Goal: Check status: Check status

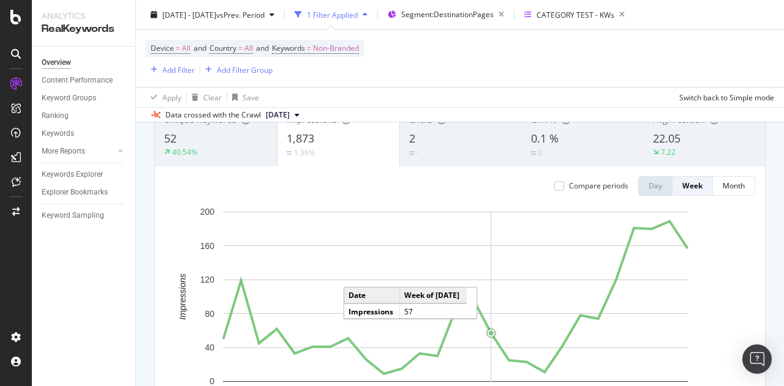
scroll to position [94, 0]
click at [490, 143] on div "2" at bounding box center [460, 140] width 103 height 16
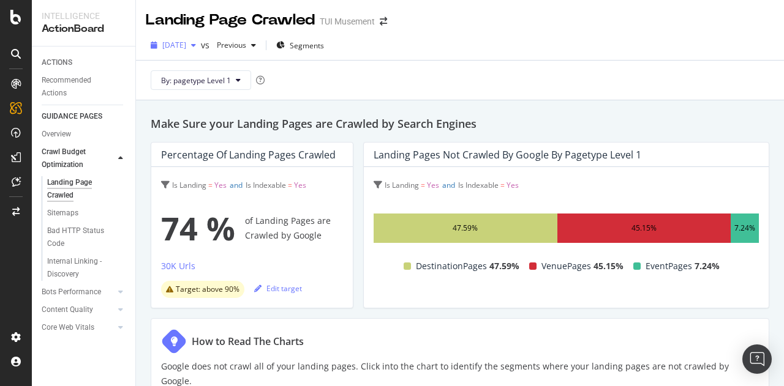
click at [186, 48] on span "2025 Aug. 24th" at bounding box center [174, 45] width 24 height 10
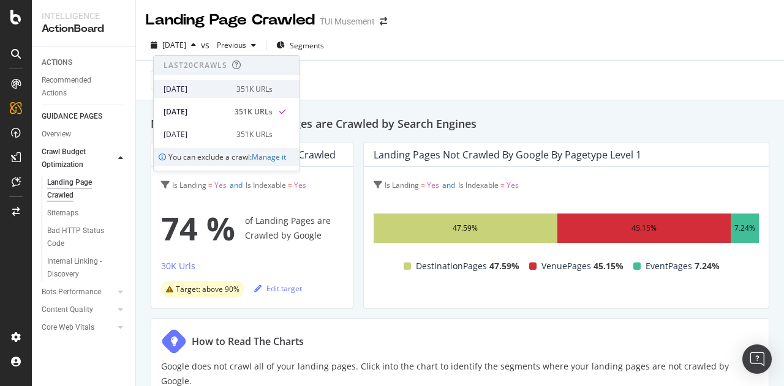
click at [211, 84] on div "2025 Aug. 26th" at bounding box center [196, 89] width 66 height 11
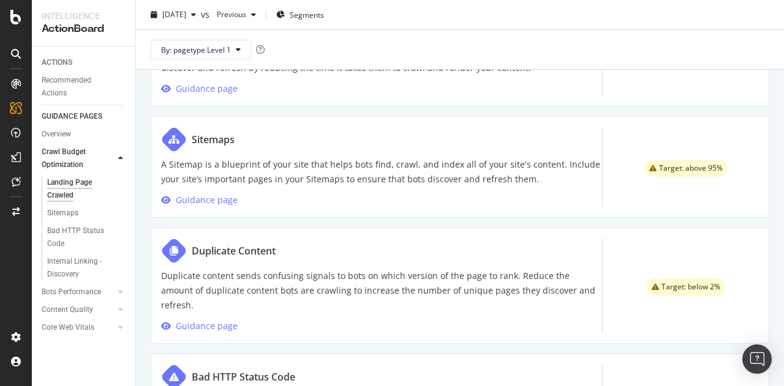
scroll to position [712, 0]
